Goal: Check status: Check status

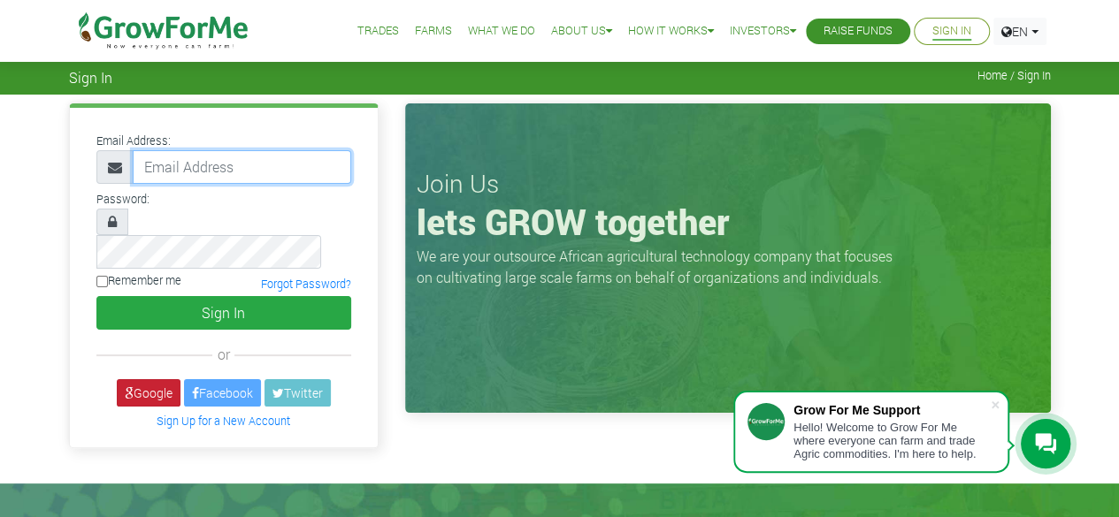
type input "50000"
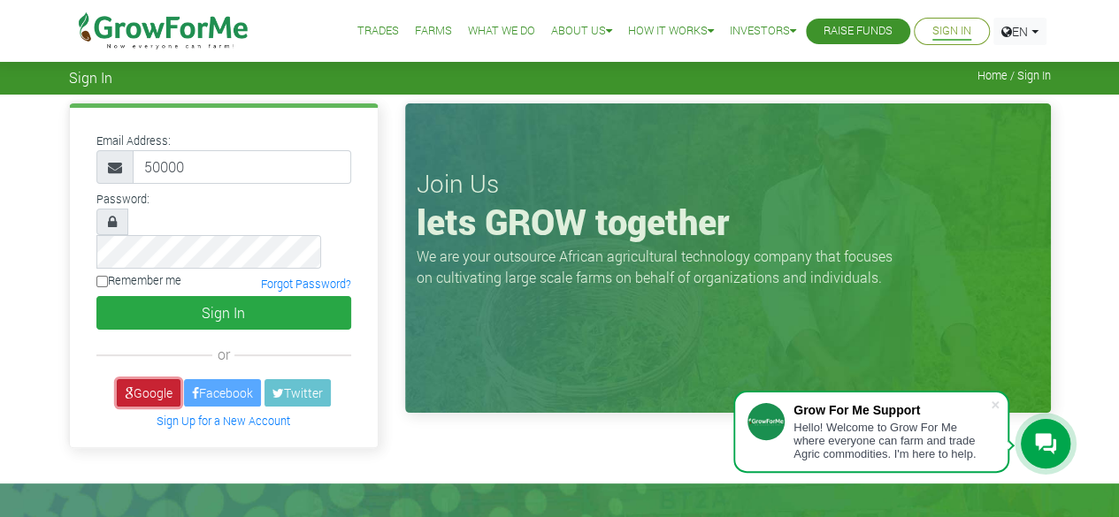
click at [155, 379] on link "Google" at bounding box center [149, 392] width 64 height 27
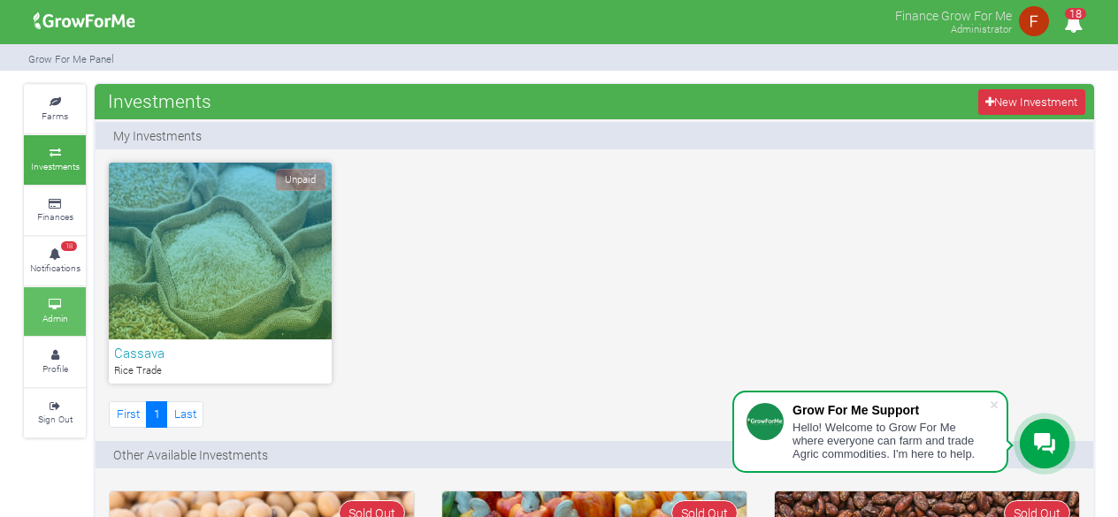
click at [50, 305] on icon at bounding box center [54, 305] width 53 height 9
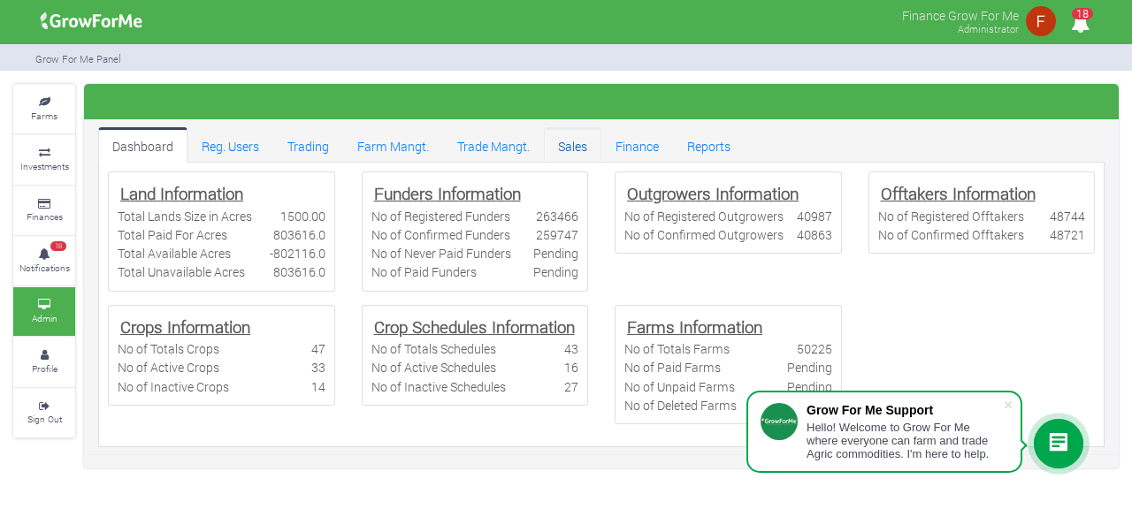
click at [571, 142] on link "Sales" at bounding box center [572, 144] width 57 height 35
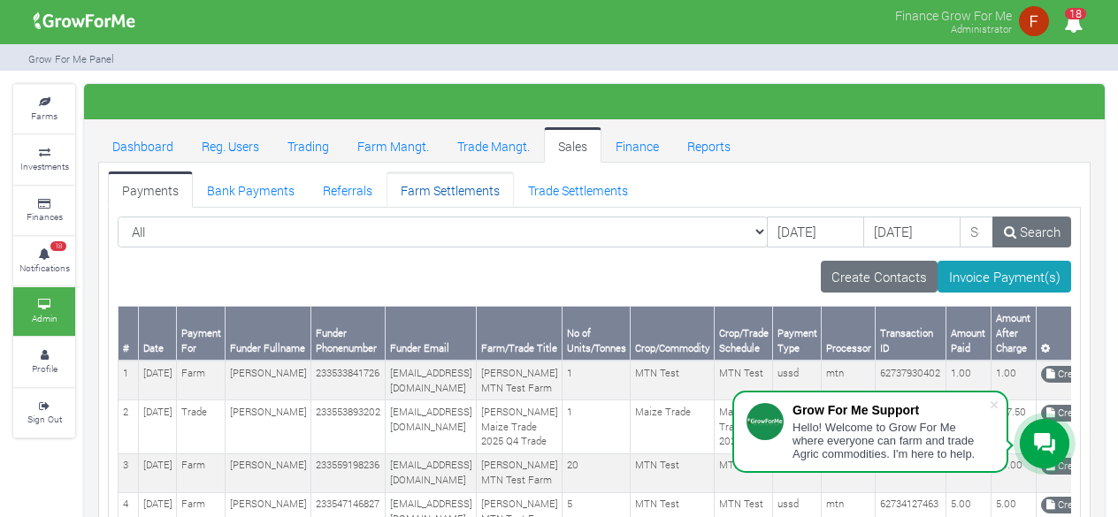
click at [455, 192] on link "Farm Settlements" at bounding box center [450, 189] width 127 height 35
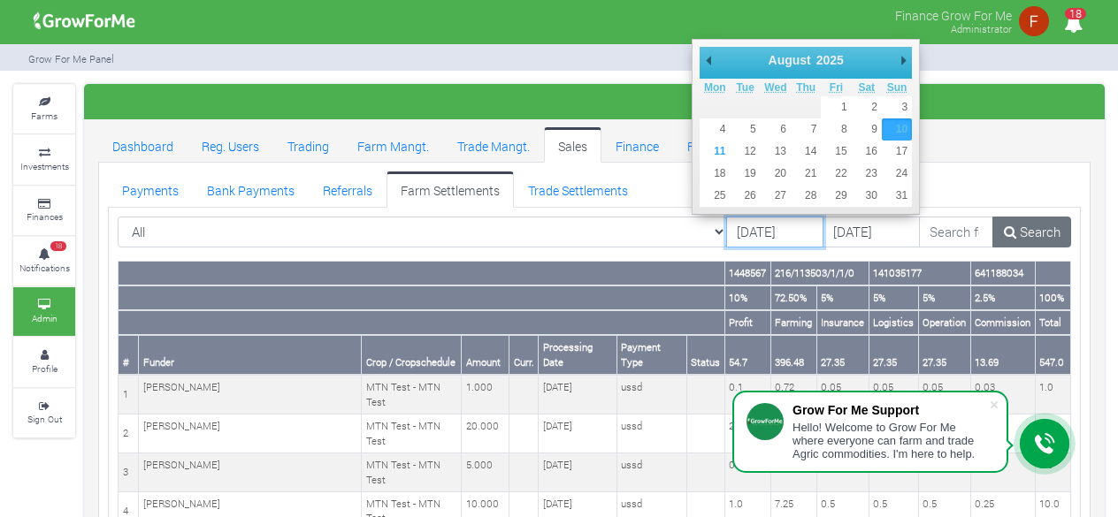
click at [726, 232] on input "10/08/2025" at bounding box center [774, 233] width 97 height 32
type input "[DATE]"
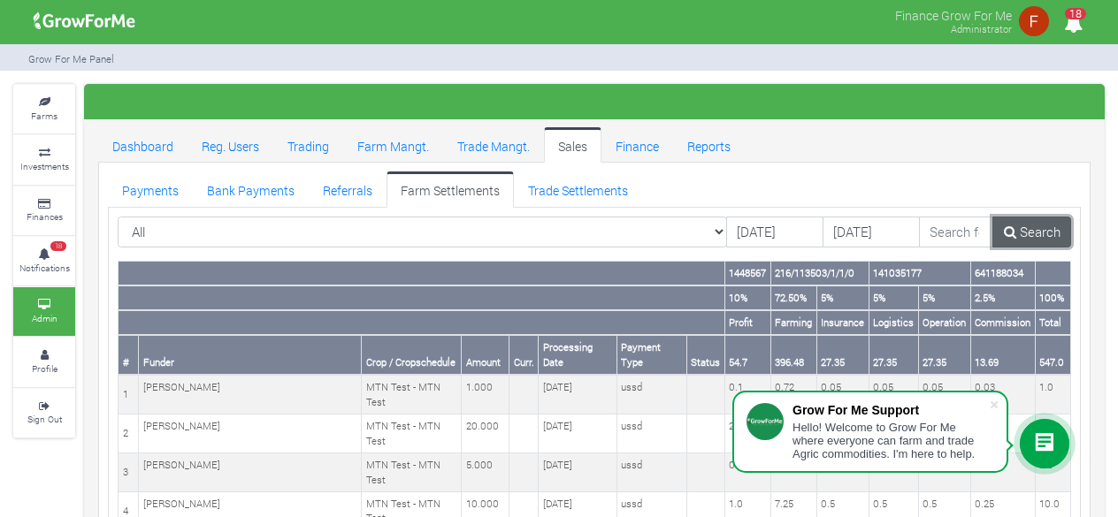
click at [1030, 228] on link "Search" at bounding box center [1032, 233] width 79 height 32
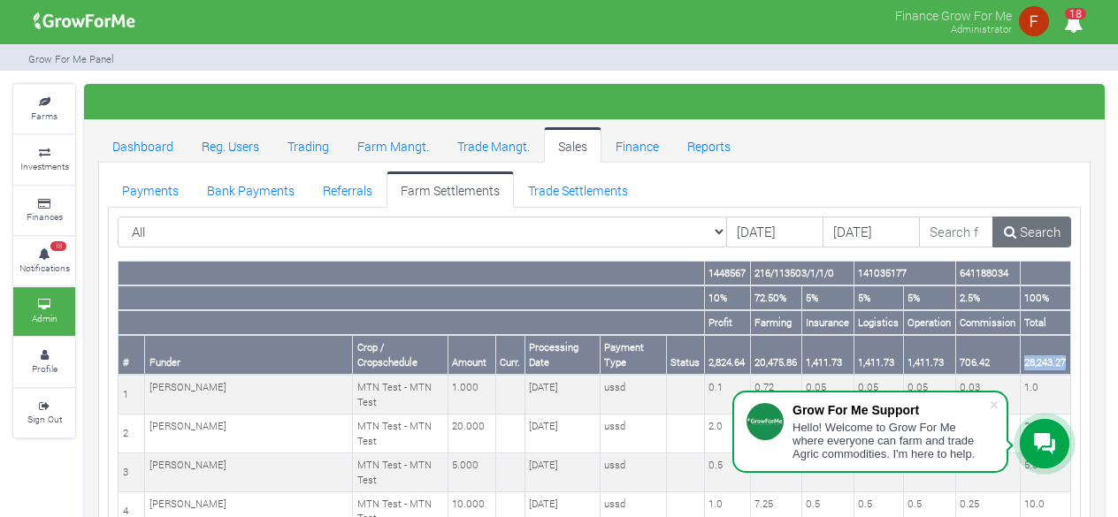
drag, startPoint x: 1022, startPoint y: 342, endPoint x: 1064, endPoint y: 348, distance: 42.8
click at [1064, 348] on th "28,243.27" at bounding box center [1045, 355] width 50 height 40
copy th "28,243.27"
click at [558, 188] on link "Trade Settlements" at bounding box center [578, 189] width 128 height 35
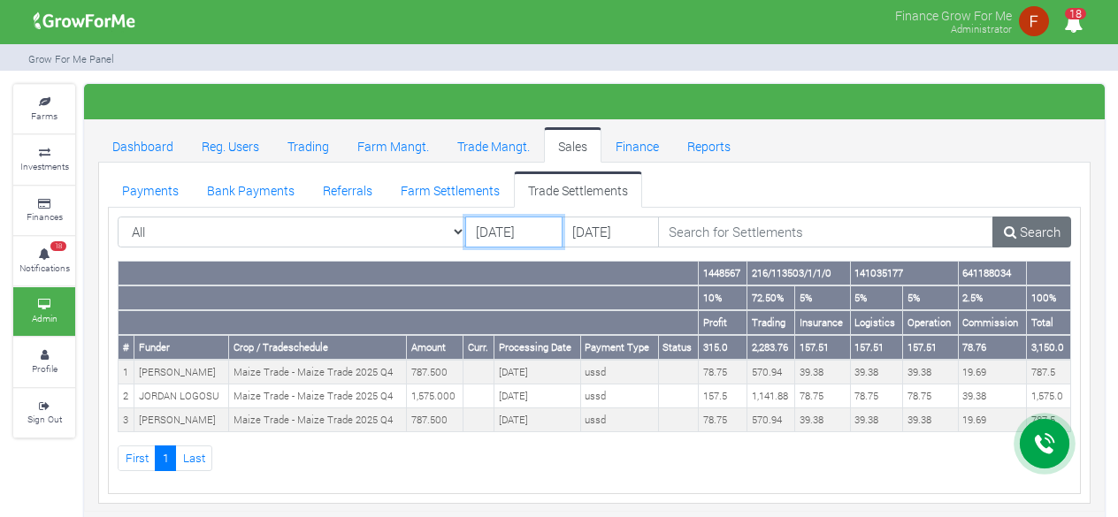
drag, startPoint x: 0, startPoint y: 0, endPoint x: 531, endPoint y: 231, distance: 578.8
click at [531, 231] on input "[DATE]" at bounding box center [513, 233] width 97 height 32
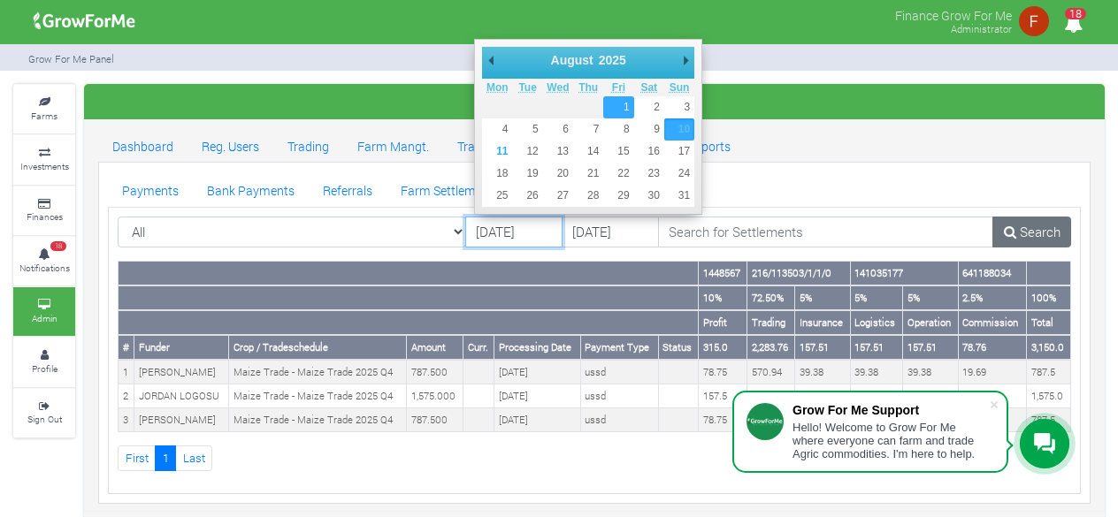
type input "[DATE]"
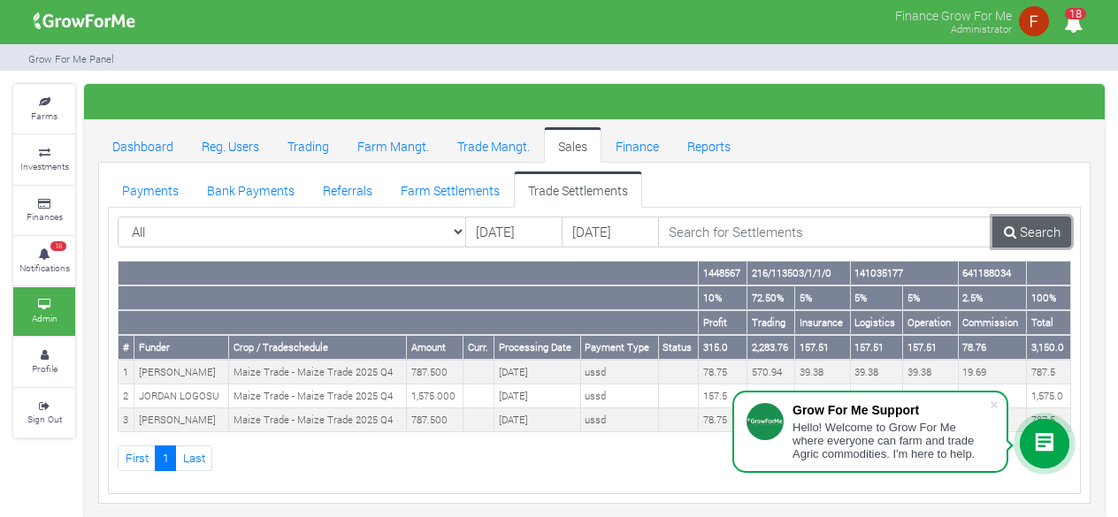
click at [1026, 239] on link "Search" at bounding box center [1032, 233] width 79 height 32
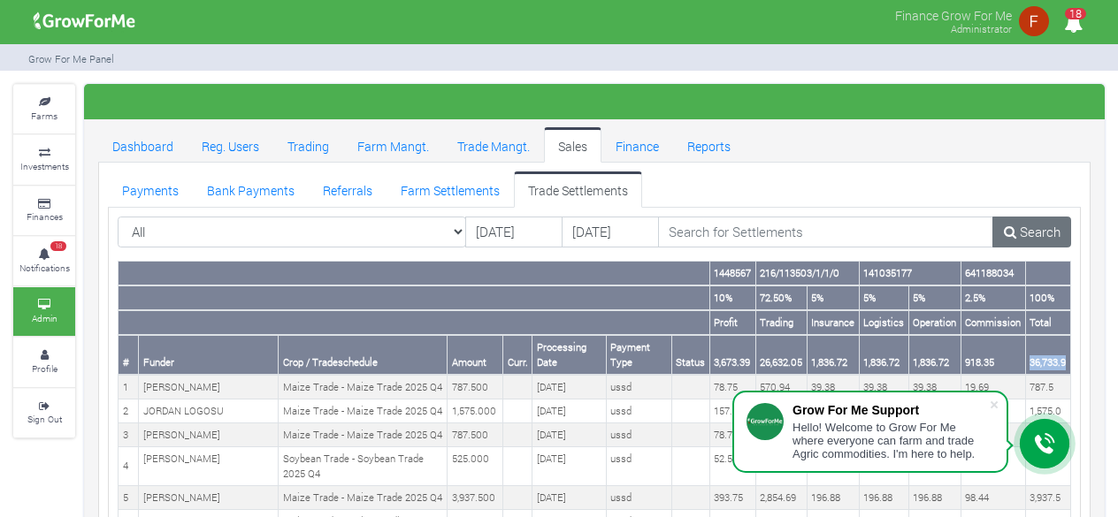
drag, startPoint x: 1028, startPoint y: 360, endPoint x: 1065, endPoint y: 367, distance: 37.8
click at [1065, 367] on th "36,733.9" at bounding box center [1047, 355] width 45 height 40
copy th "36,733.9"
